Goal: Subscribe to service/newsletter

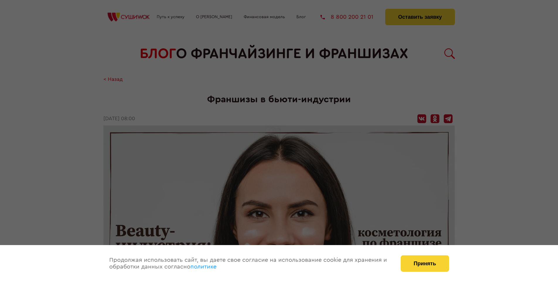
scroll to position [731, 0]
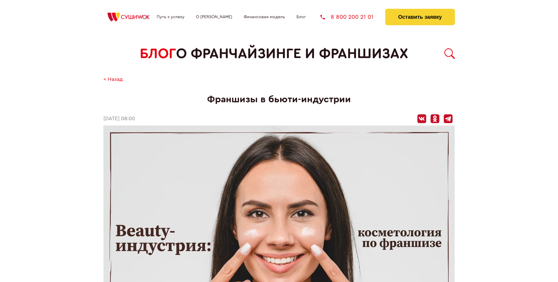
scroll to position [731, 0]
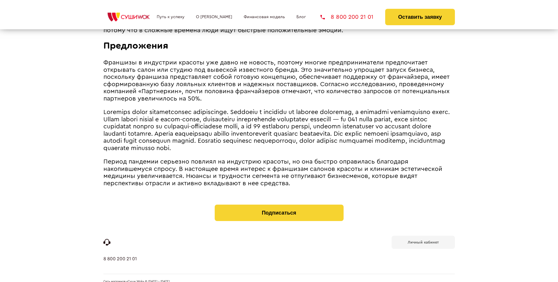
click at [423, 240] on b "Личный кабинет" at bounding box center [423, 242] width 31 height 4
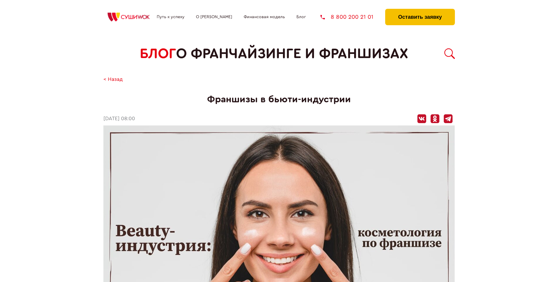
click at [420, 10] on button "Оставить заявку" at bounding box center [419, 17] width 69 height 16
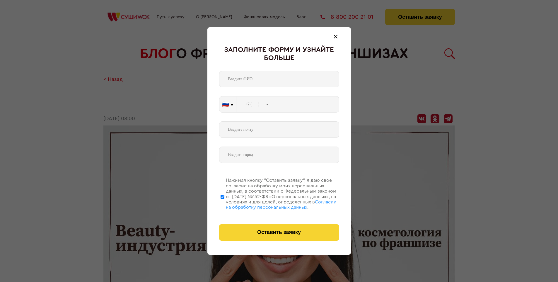
click at [272, 204] on span "Согласии на обработку персональных данных" at bounding box center [281, 204] width 111 height 10
click at [224, 204] on input "Нажимая кнопку “Оставить заявку”, я даю свое согласие на обработку моих персона…" at bounding box center [223, 196] width 4 height 47
checkbox input "false"
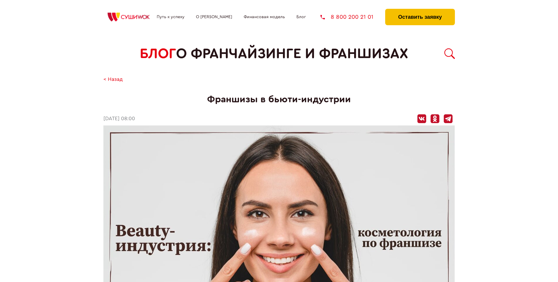
click at [420, 10] on button "Оставить заявку" at bounding box center [419, 17] width 69 height 16
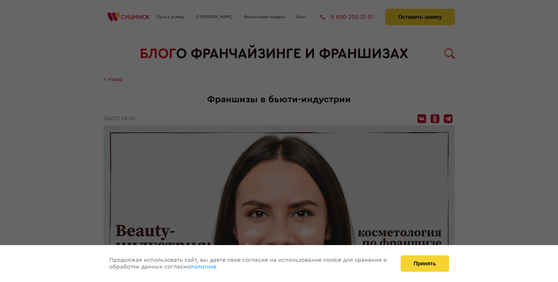
scroll to position [731, 0]
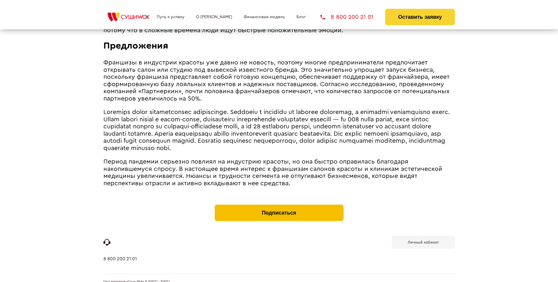
click at [279, 204] on button "Подписаться" at bounding box center [279, 212] width 129 height 16
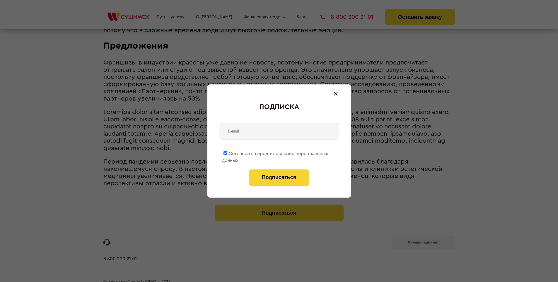
click at [275, 152] on span "Согласен на предоставление персональных данных" at bounding box center [275, 156] width 106 height 11
click at [227, 152] on input "Согласен на предоставление персональных данных" at bounding box center [226, 153] width 4 height 4
checkbox input "false"
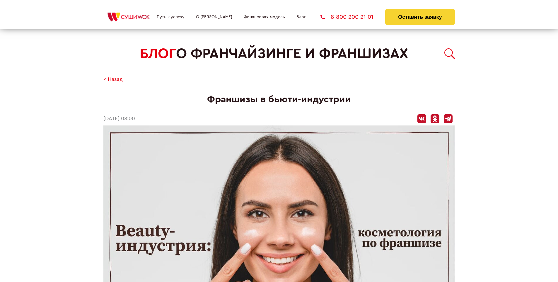
scroll to position [731, 0]
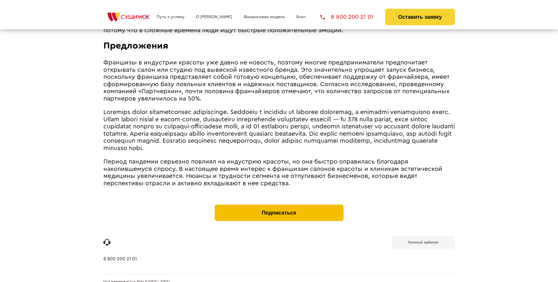
click at [279, 204] on button "Подписаться" at bounding box center [279, 212] width 129 height 16
